Goal: Information Seeking & Learning: Find specific fact

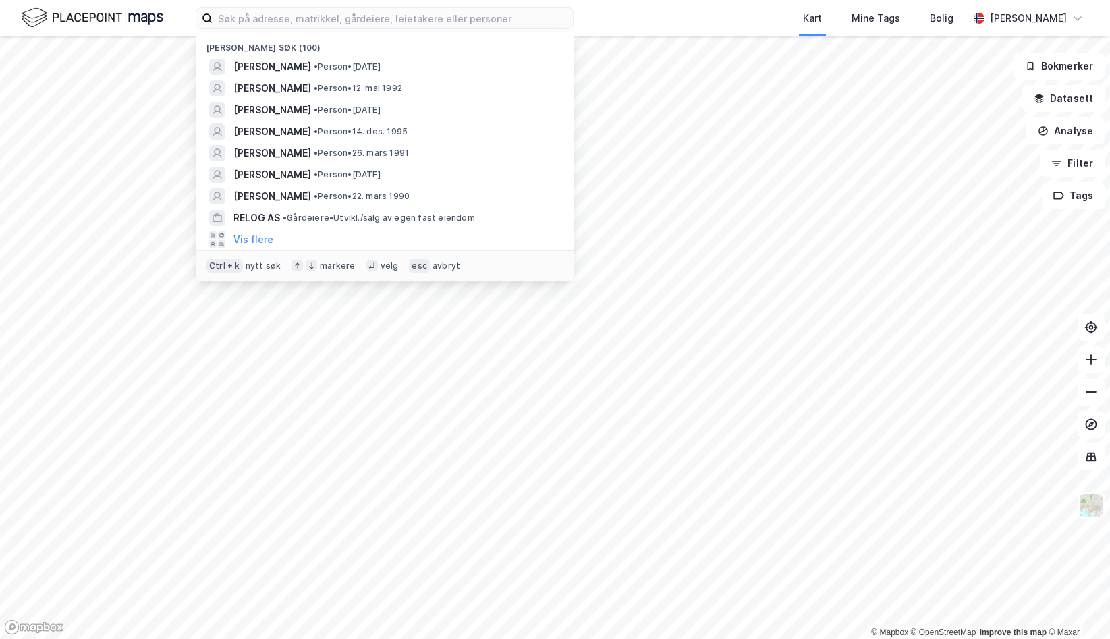
click at [335, 20] on input at bounding box center [393, 18] width 360 height 20
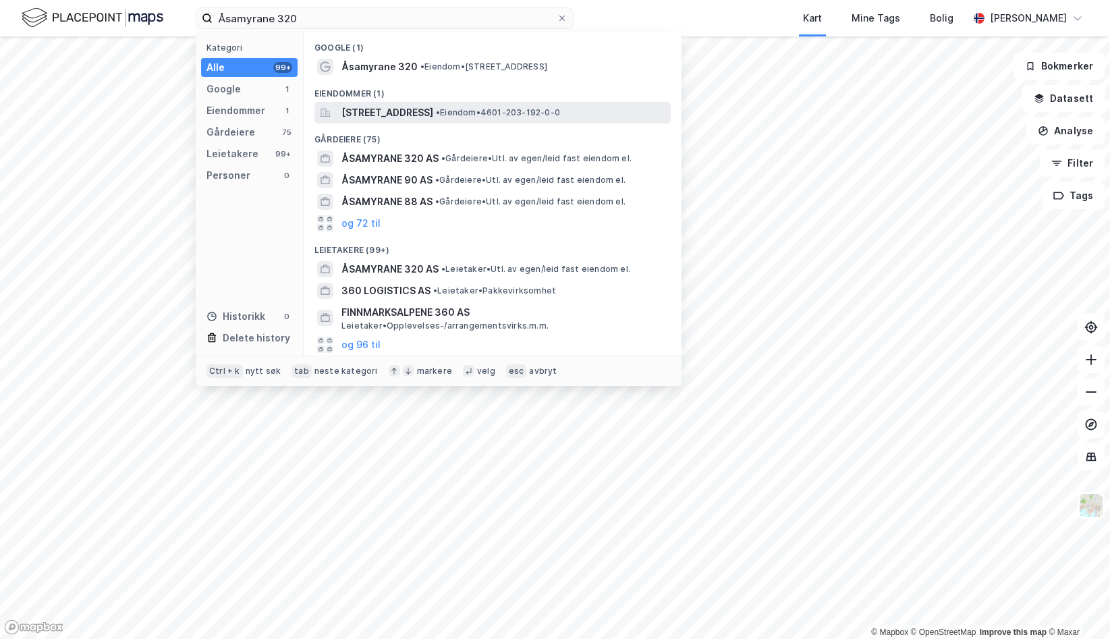
type input "Åsamyrane 320"
click at [422, 116] on span "[STREET_ADDRESS]" at bounding box center [387, 113] width 92 height 16
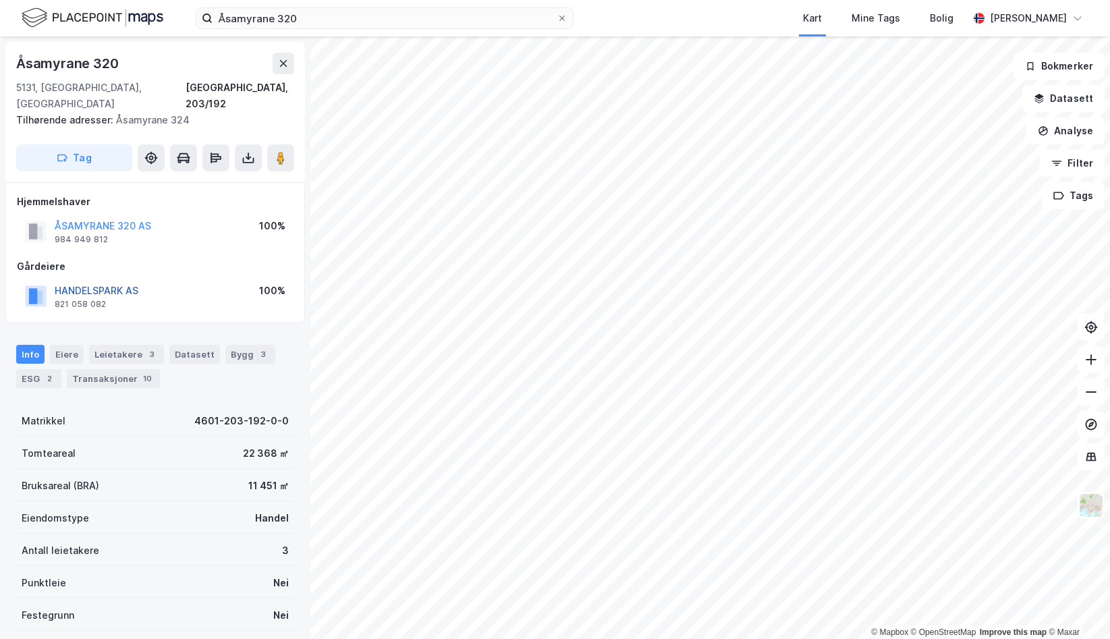
click at [0, 0] on button "HANDELSPARK AS" at bounding box center [0, 0] width 0 height 0
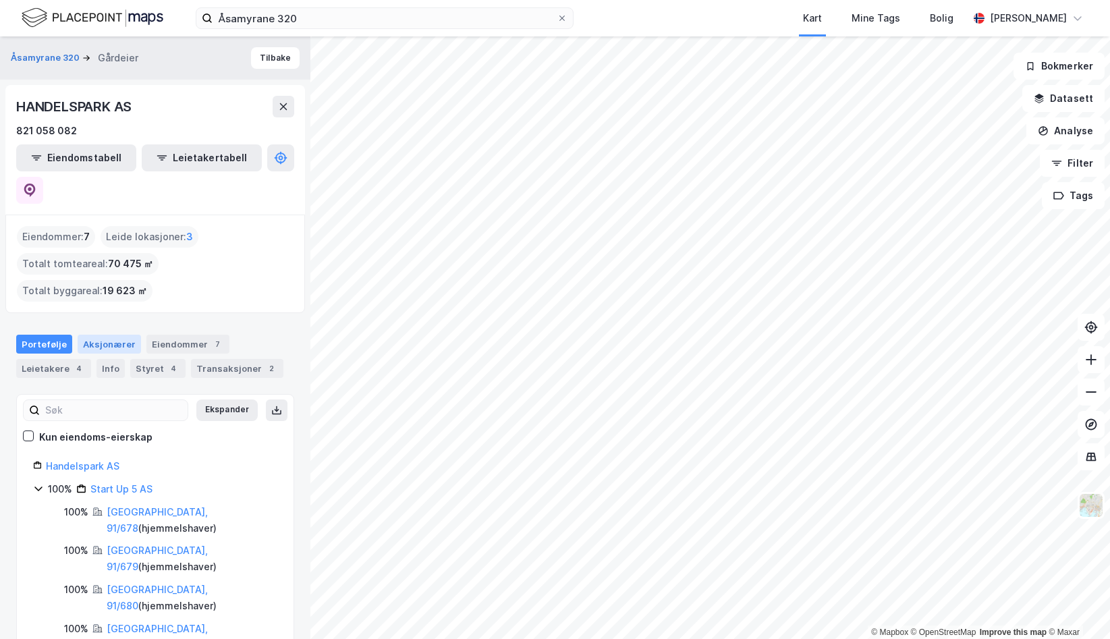
click at [116, 335] on div "Aksjonærer" at bounding box center [109, 344] width 63 height 19
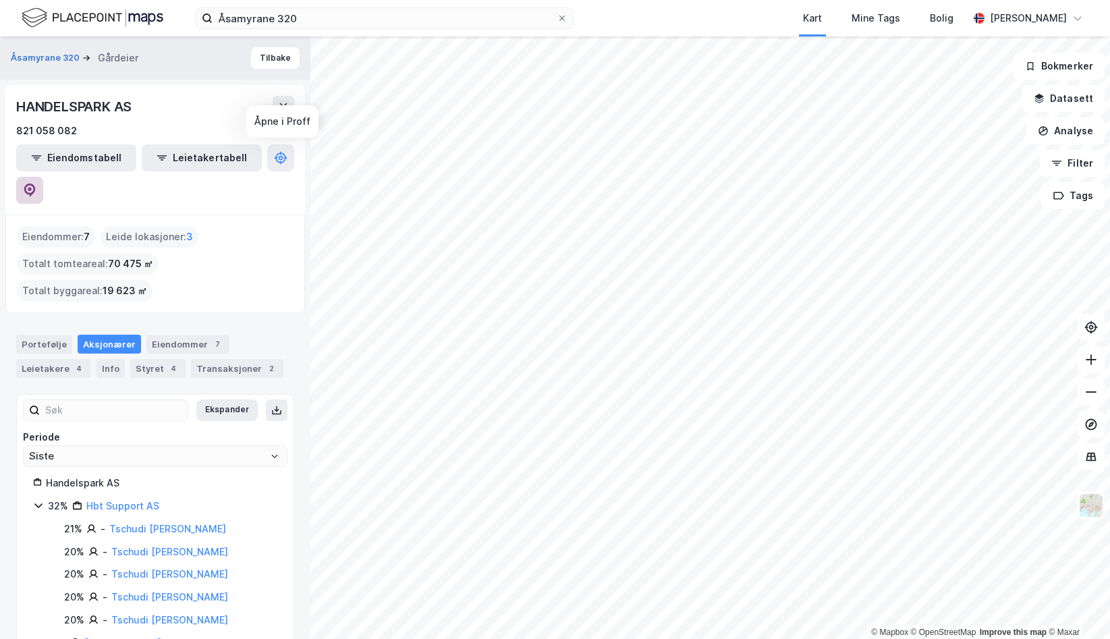
click at [36, 184] on icon at bounding box center [29, 190] width 13 height 13
